Goal: Information Seeking & Learning: Learn about a topic

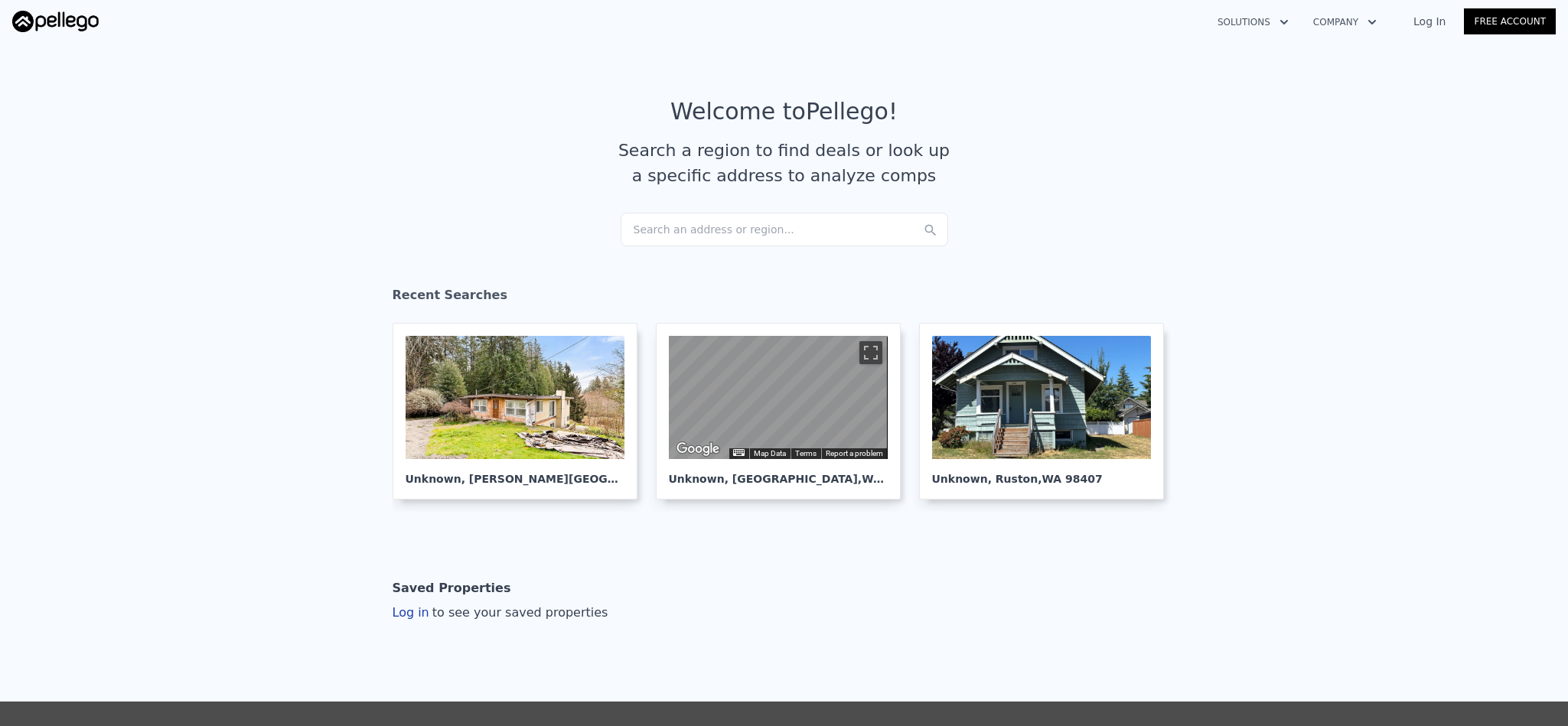
click at [779, 223] on div "Search an address or region..." at bounding box center [784, 229] width 328 height 34
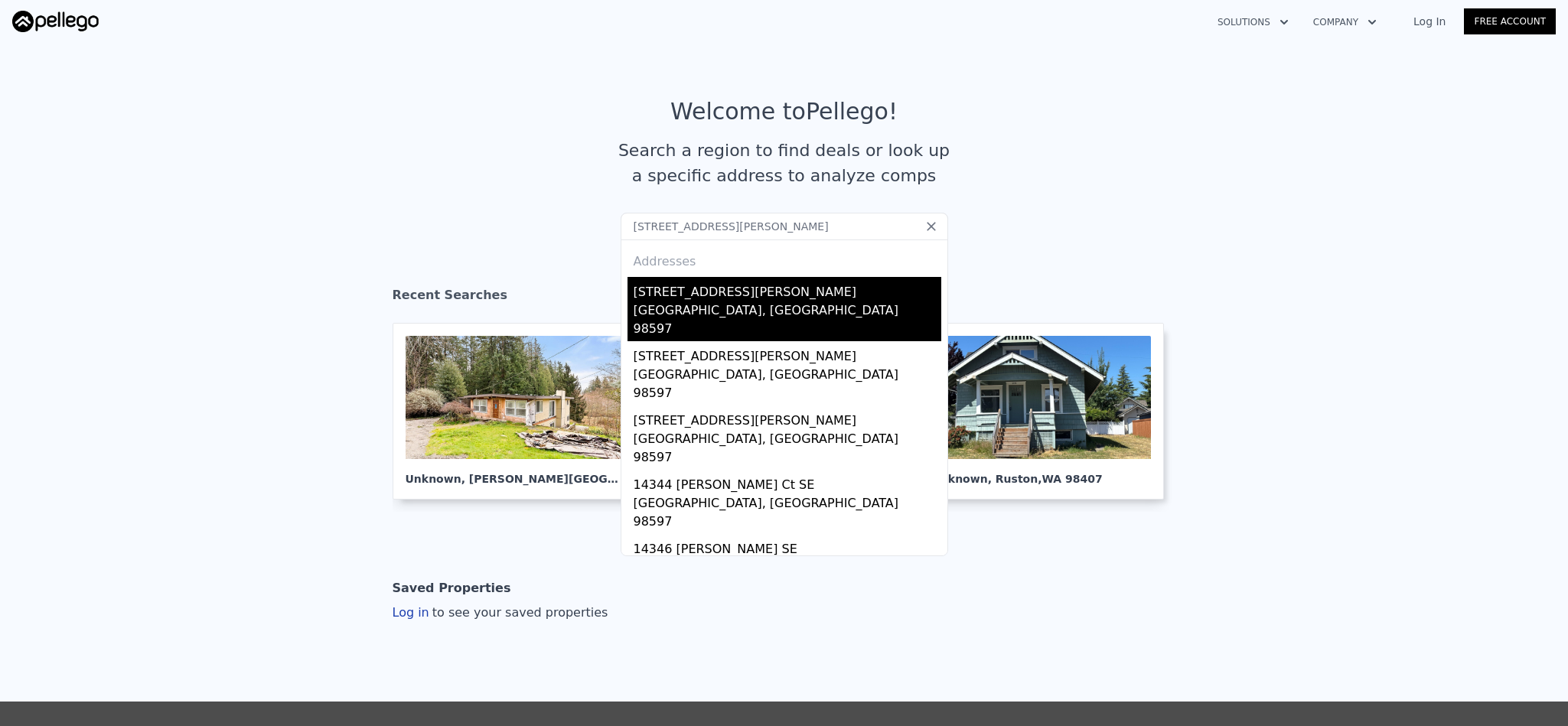
type input "[STREET_ADDRESS][PERSON_NAME]"
click at [761, 295] on div "[STREET_ADDRESS][PERSON_NAME]" at bounding box center [788, 289] width 307 height 24
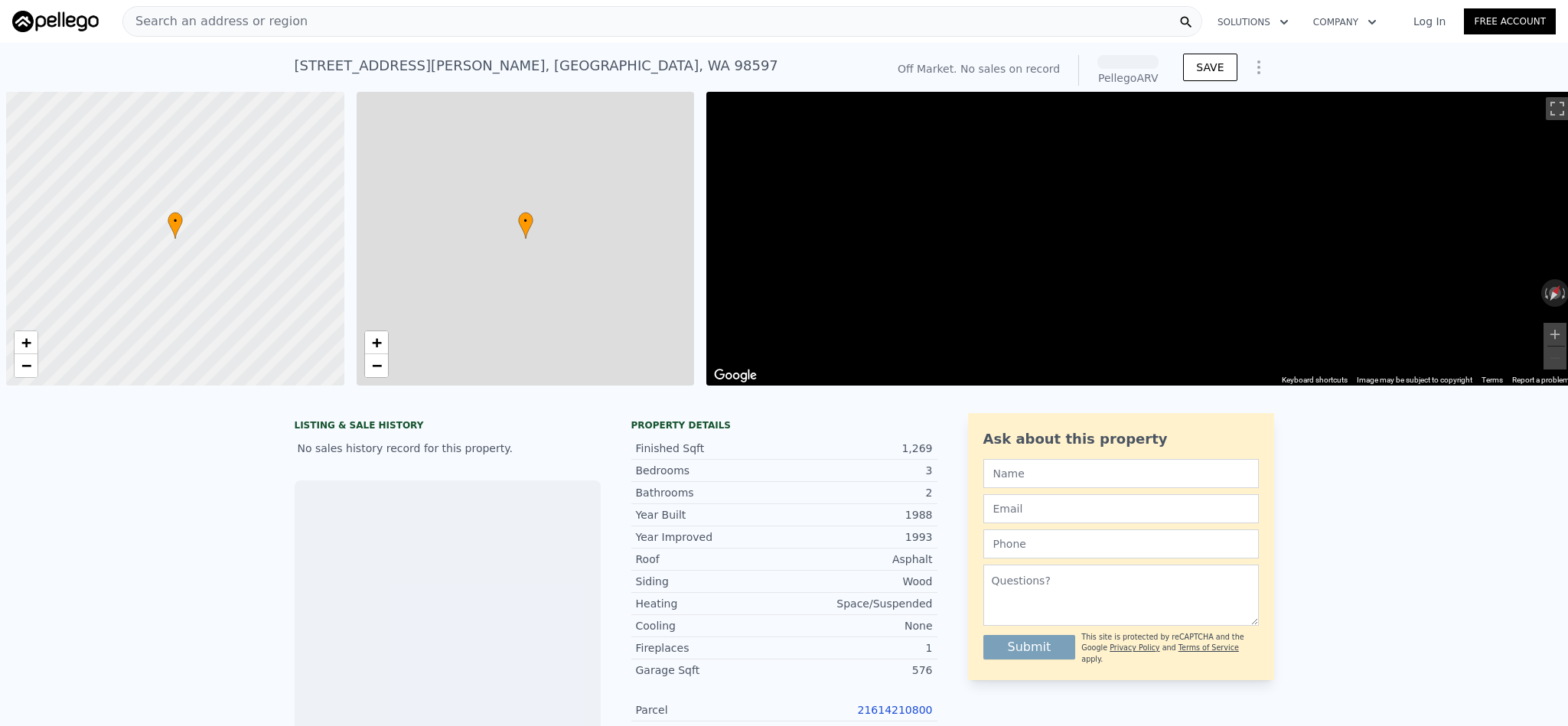
scroll to position [0, 6]
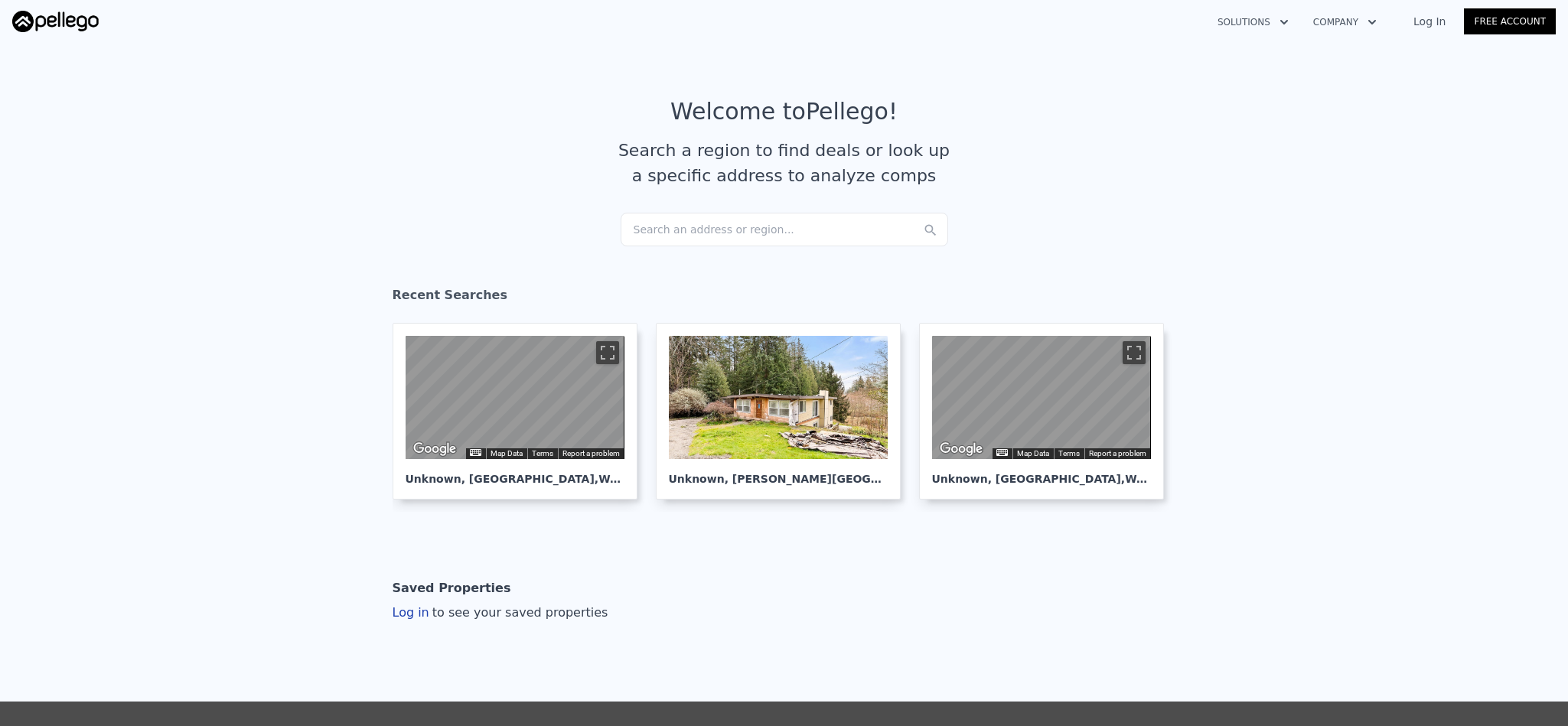
click at [745, 229] on div "Search an address or region..." at bounding box center [784, 229] width 328 height 34
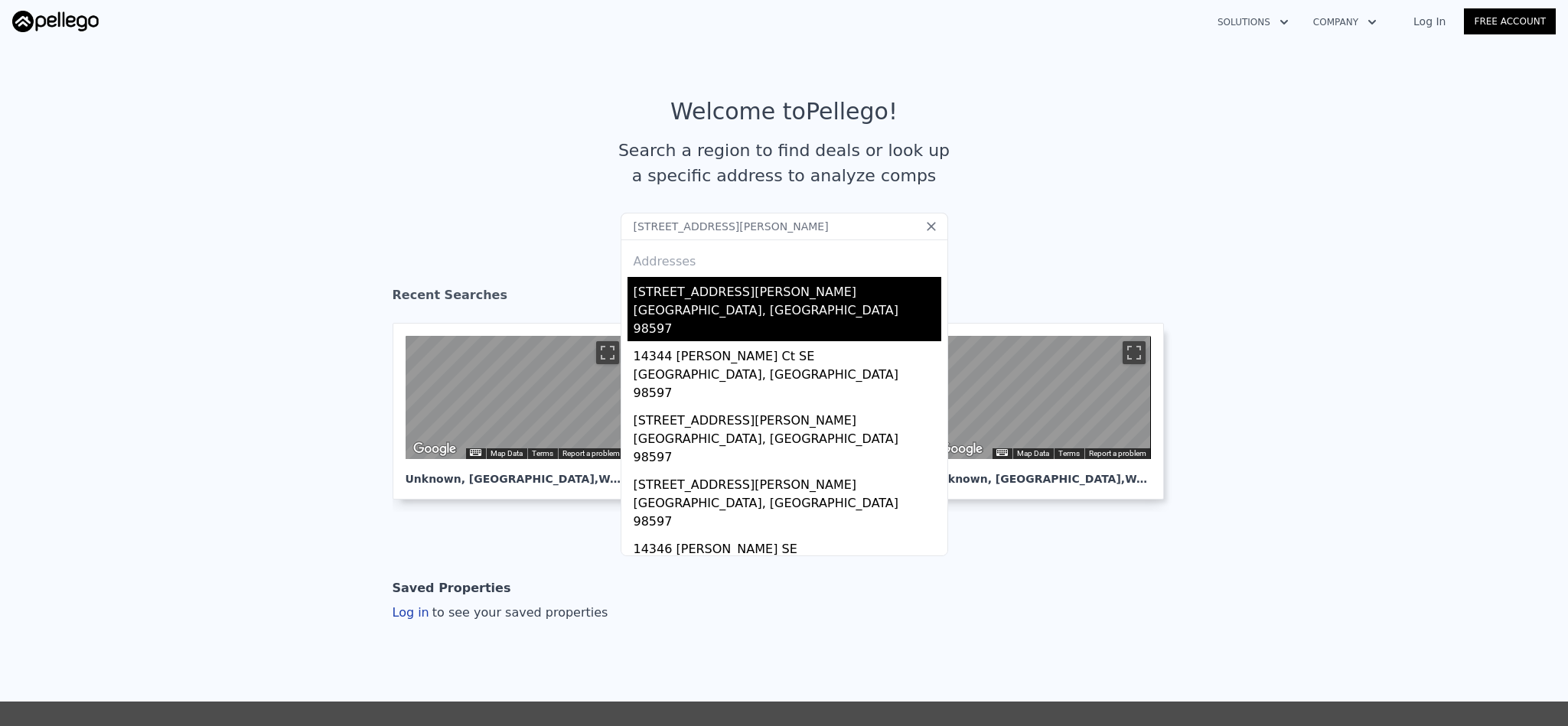
type input "[STREET_ADDRESS][PERSON_NAME]"
click at [672, 303] on div "[GEOGRAPHIC_DATA], [GEOGRAPHIC_DATA] 98597" at bounding box center [788, 322] width 307 height 39
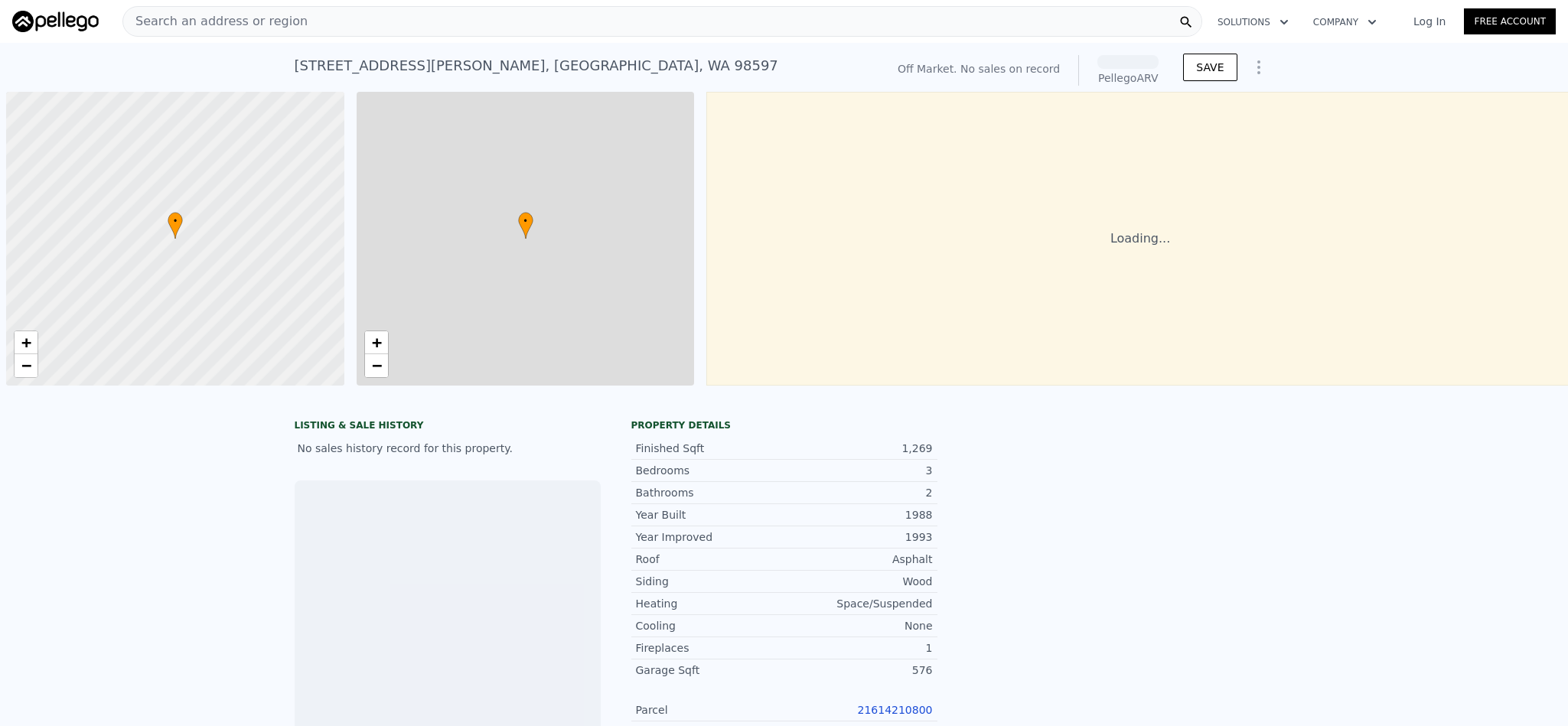
scroll to position [0, 6]
